Goal: Task Accomplishment & Management: Use online tool/utility

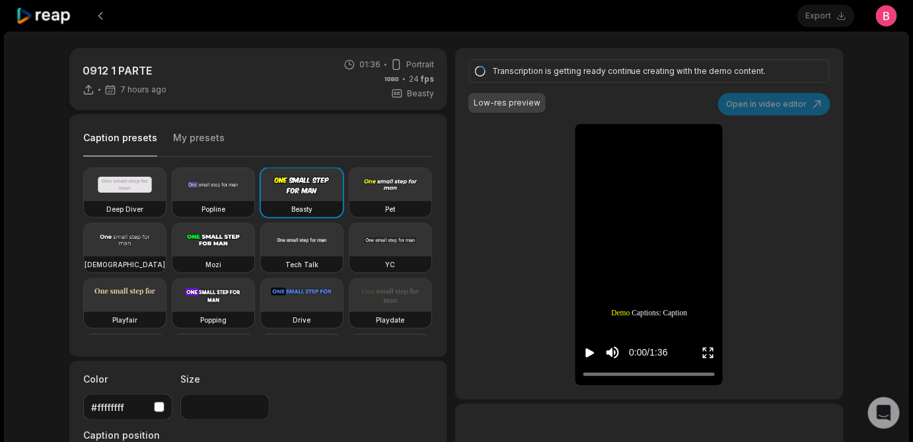
click at [450, 191] on div "0912 1 PARTE 7 hours ago 01:36 Portrait 24 fps Beasty Caption presets My preset…" at bounding box center [456, 364] width 800 height 633
click at [446, 191] on div "0912 1 PARTE 7 hours ago 01:36 Portrait 24 fps Beasty Caption presets My preset…" at bounding box center [456, 364] width 800 height 633
click at [446, 191] on div "Caption presets My presets Deep Diver Popline Beasty Pet Zen Mozi Tech Talk [PE…" at bounding box center [258, 235] width 378 height 243
click at [449, 192] on div "0912 1 PARTE 7 hours ago 01:36 Portrait 24 fps Beasty Caption presets My preset…" at bounding box center [456, 364] width 800 height 633
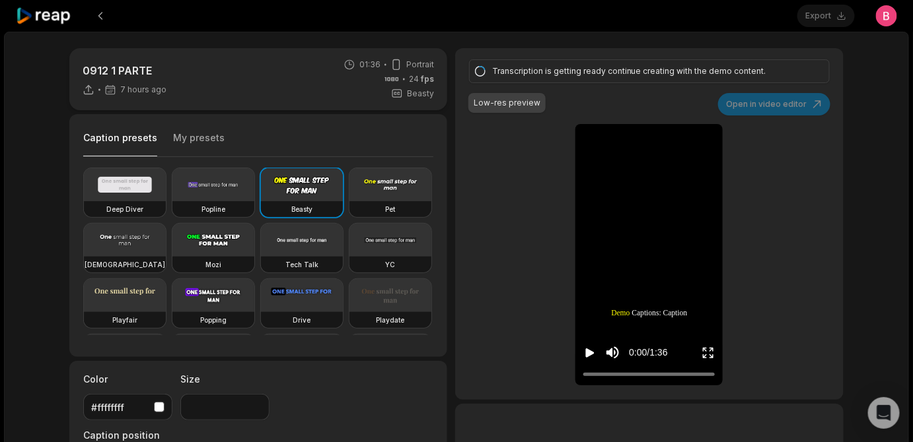
click at [449, 192] on div "0912 1 PARTE 7 hours ago 01:36 Portrait 24 fps Beasty Caption presets My preset…" at bounding box center [456, 364] width 800 height 633
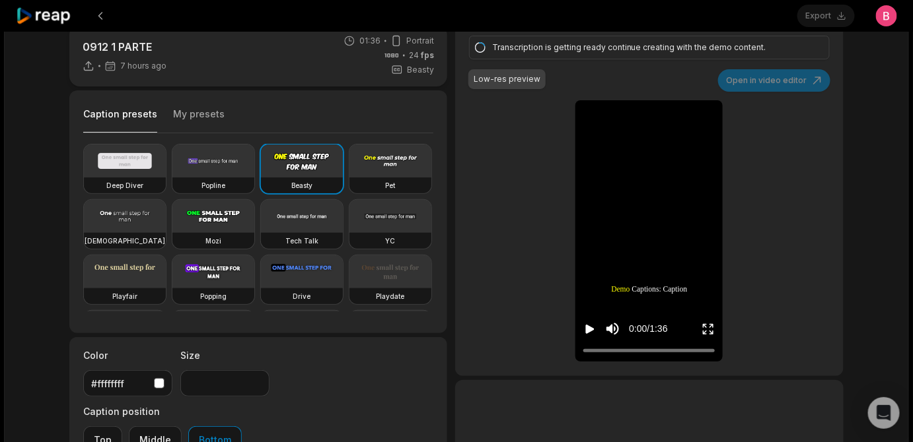
click at [449, 134] on div "0912 1 PARTE 7 hours ago 01:36 Portrait 24 fps Beasty Caption presets My preset…" at bounding box center [456, 340] width 800 height 633
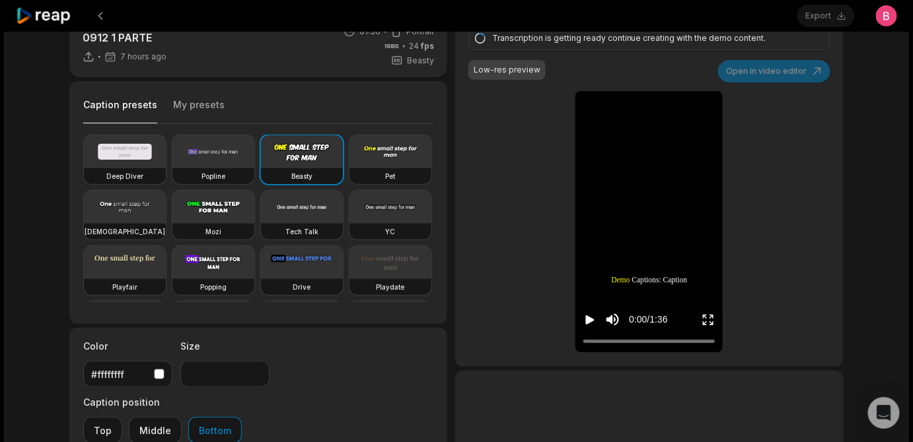
scroll to position [34, 0]
